Goal: Find specific page/section: Find specific page/section

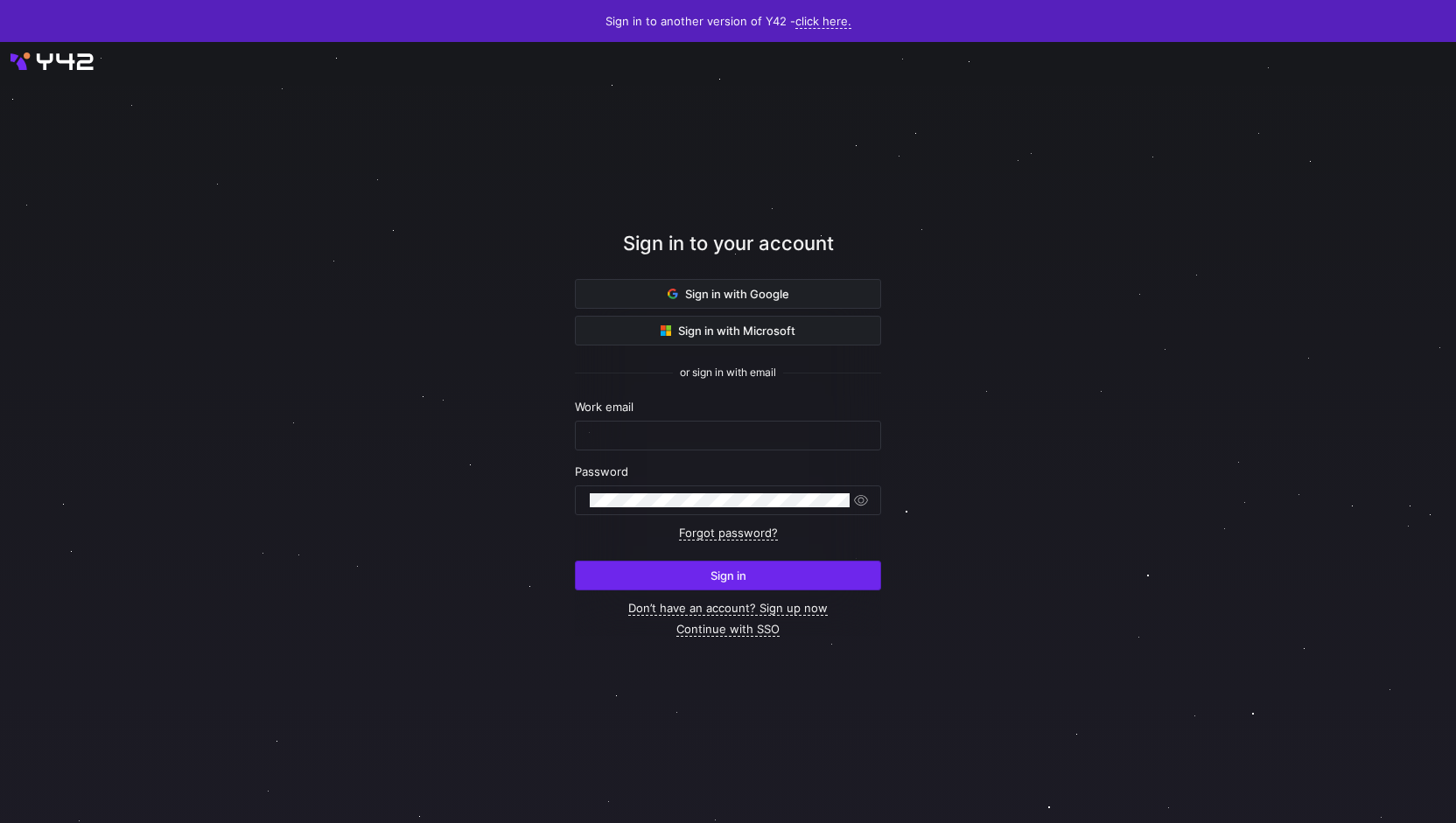
type input "[PERSON_NAME][EMAIL_ADDRESS][DOMAIN_NAME]"
click at [772, 569] on span "submit" at bounding box center [728, 575] width 304 height 28
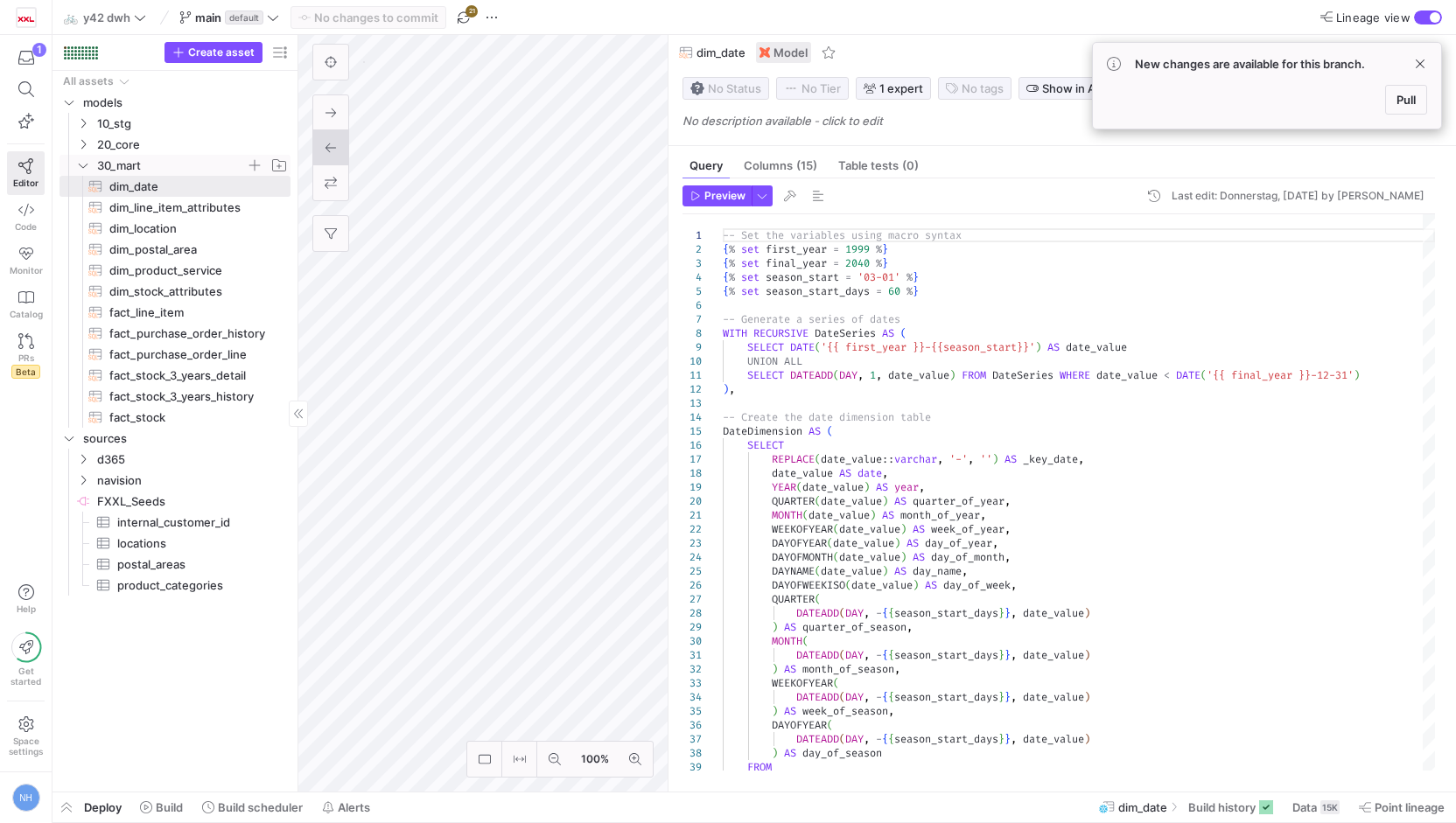
click at [81, 164] on icon "Press SPACE to select this row." at bounding box center [83, 165] width 13 height 11
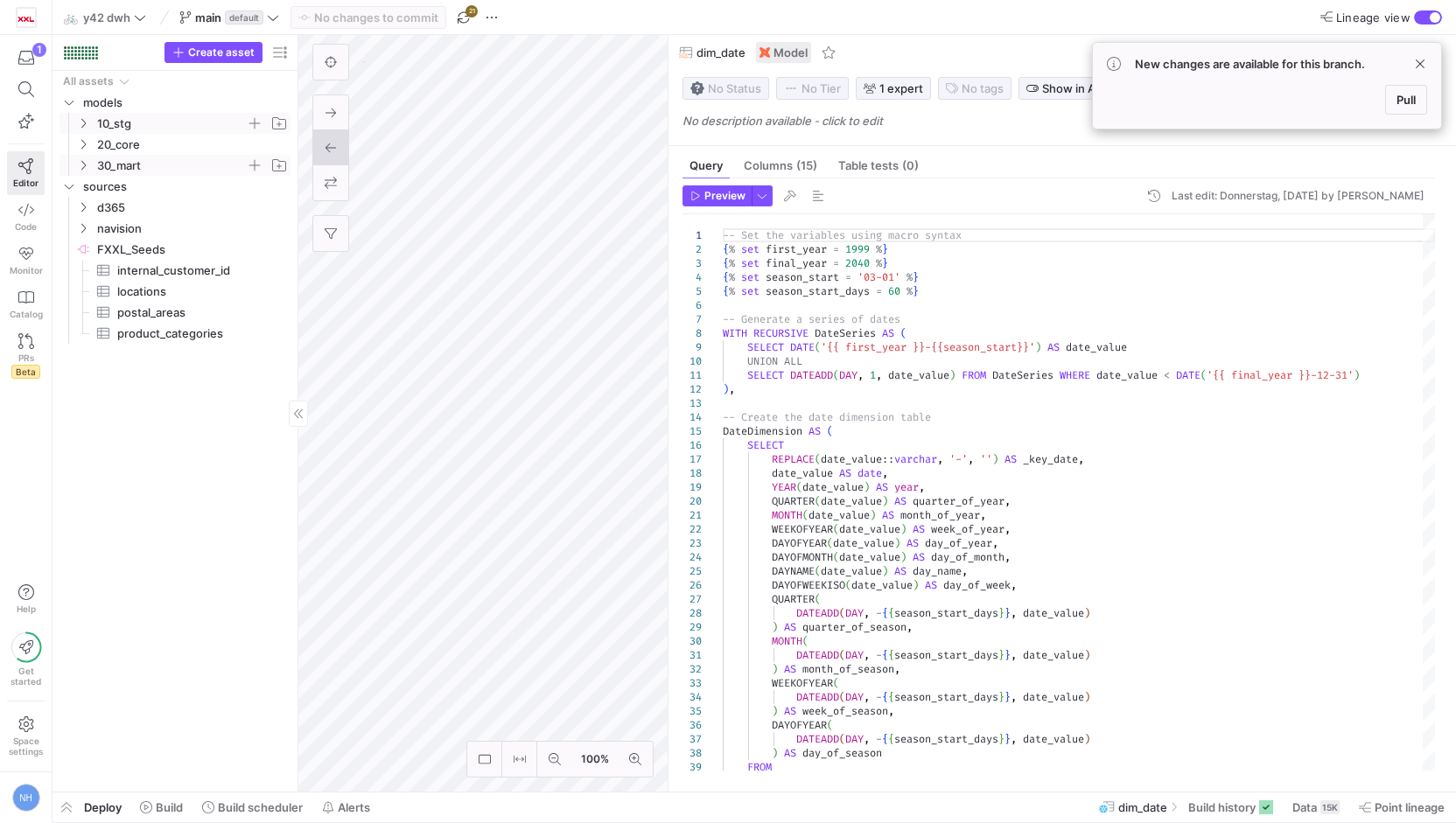
click at [84, 126] on icon "Press SPACE to select this row." at bounding box center [83, 123] width 13 height 11
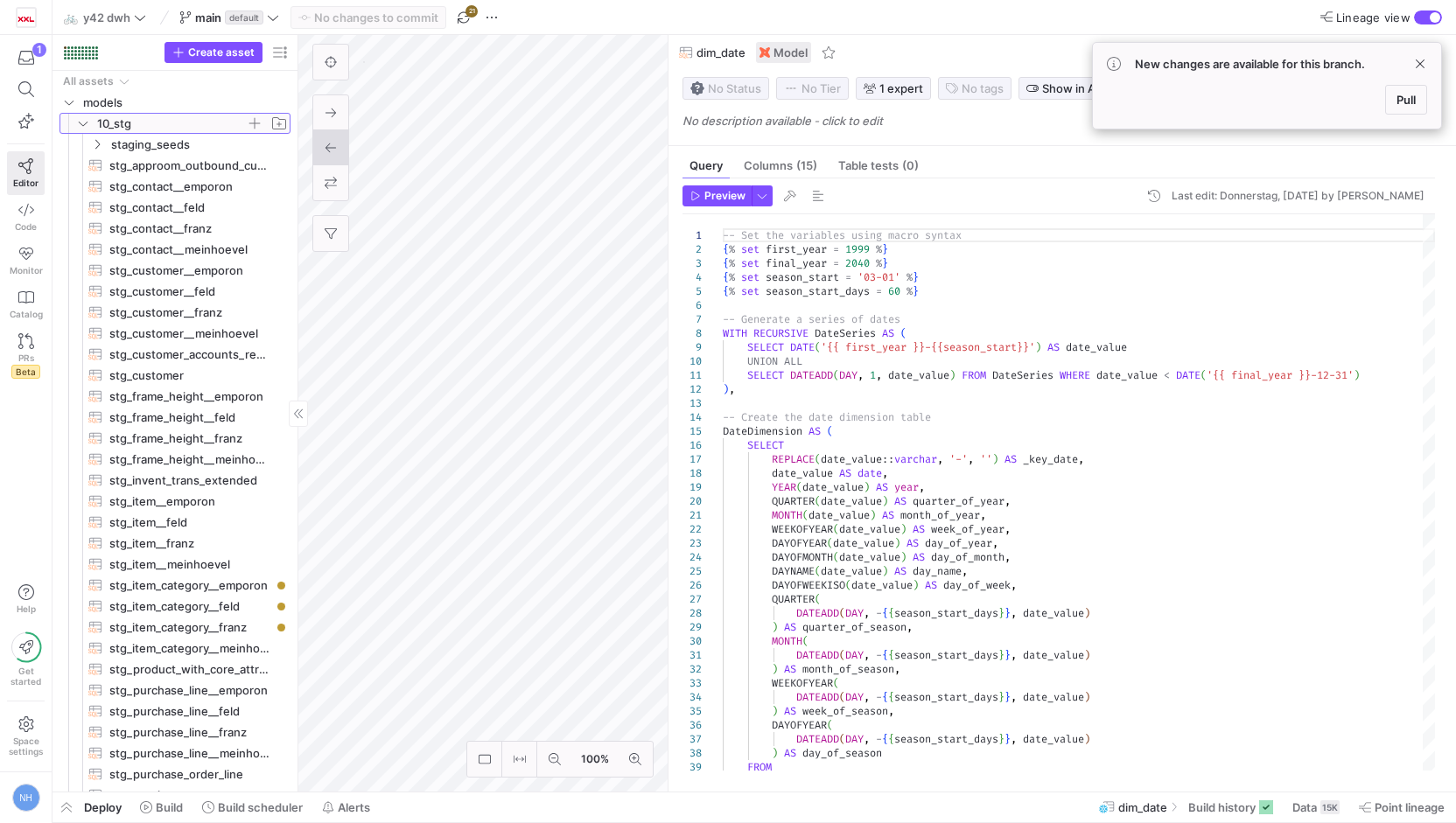
click at [86, 121] on icon at bounding box center [83, 123] width 13 height 11
